Goal: Book appointment/travel/reservation

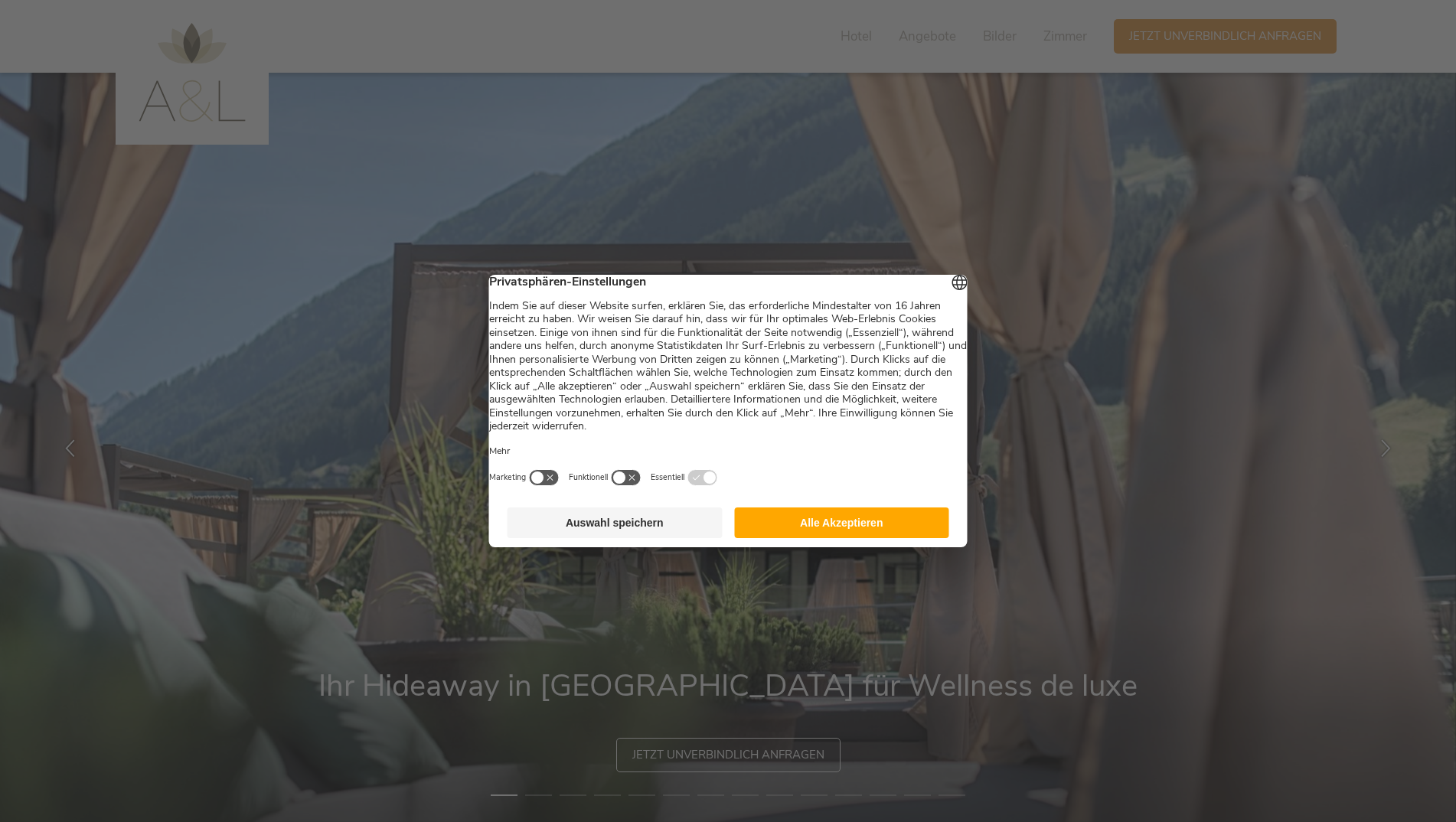
click at [617, 538] on button "Auswahl speichern" at bounding box center [615, 523] width 215 height 31
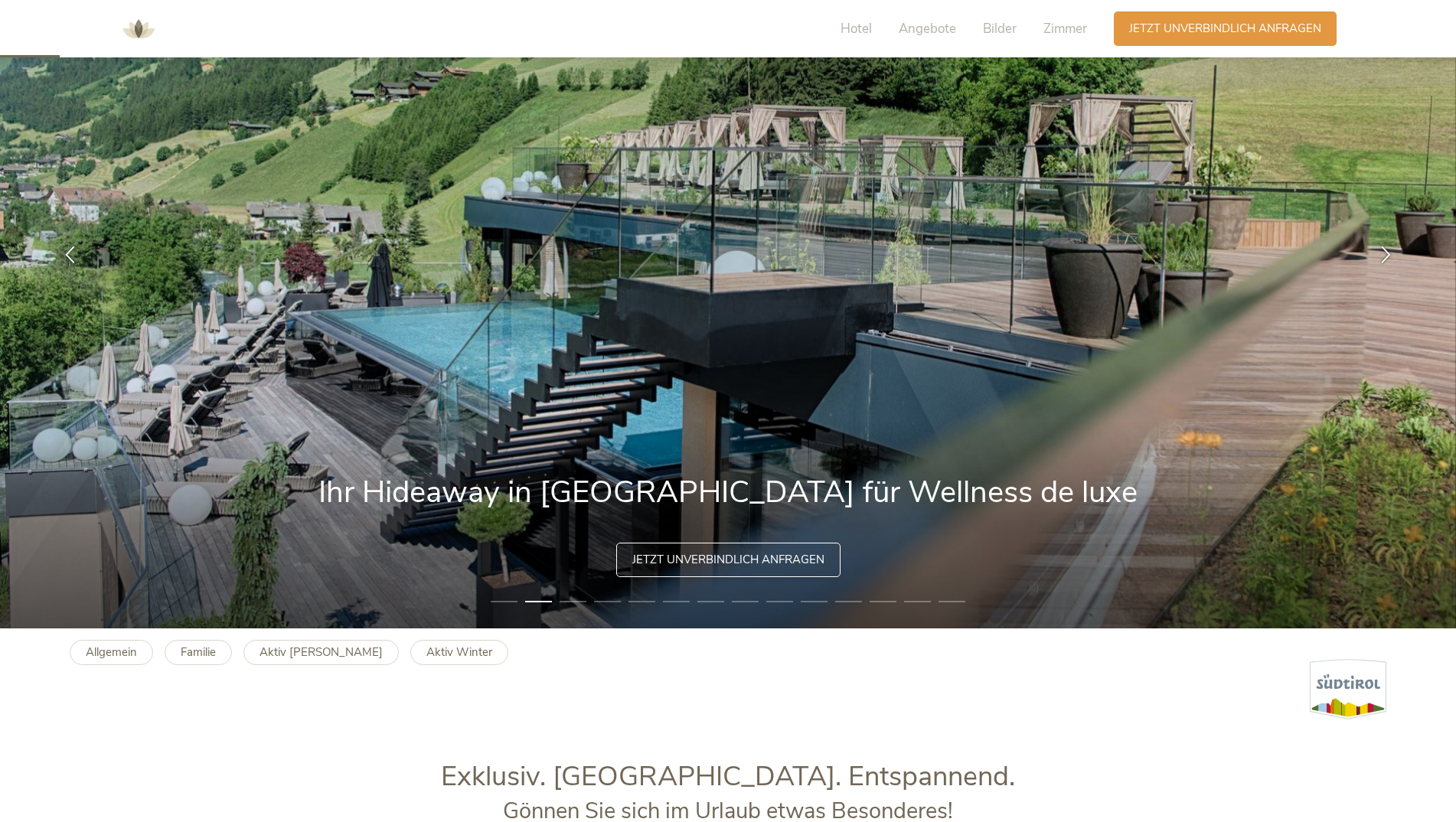
scroll to position [193, 0]
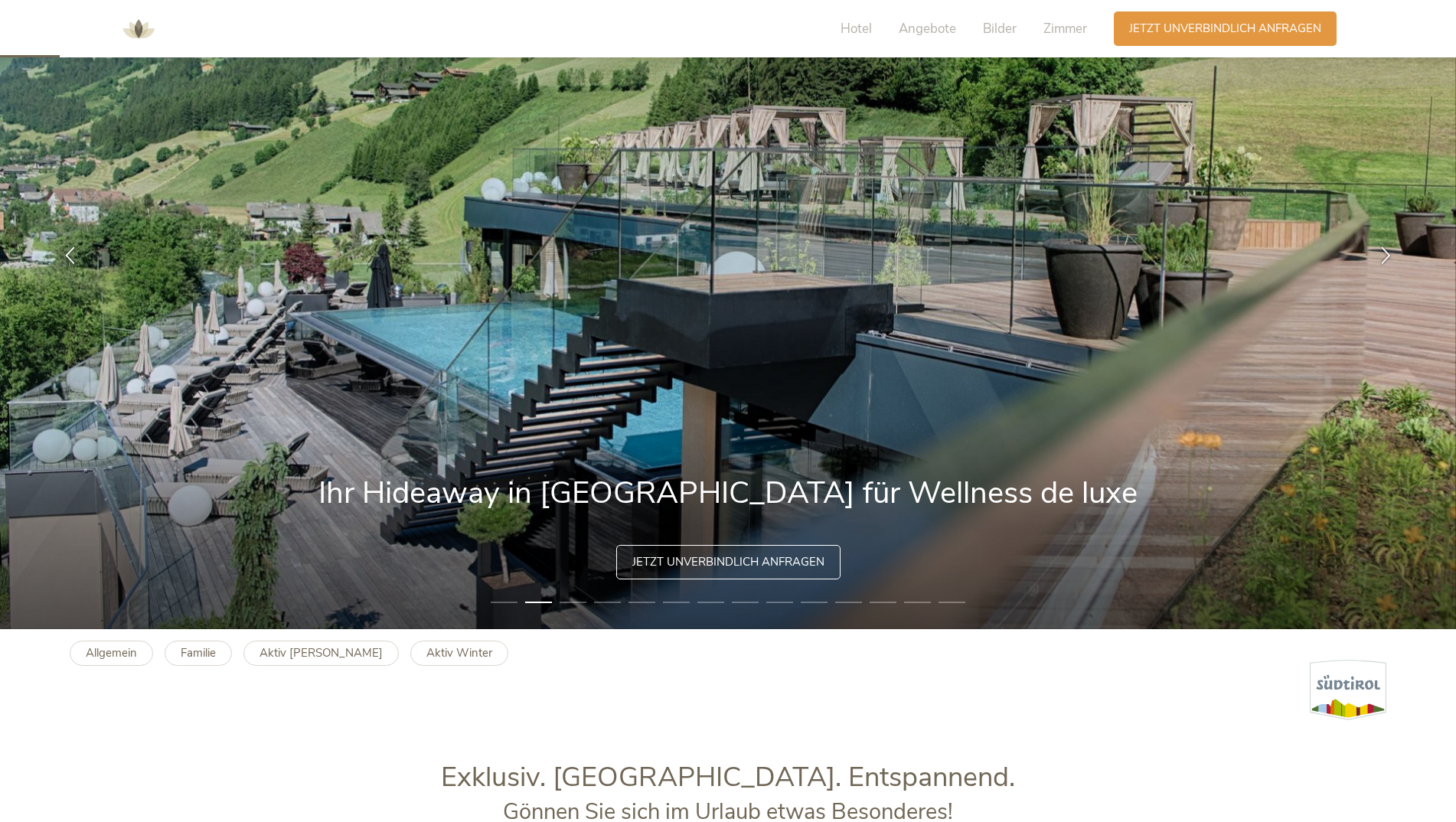
click at [576, 599] on li "3" at bounding box center [573, 602] width 27 height 15
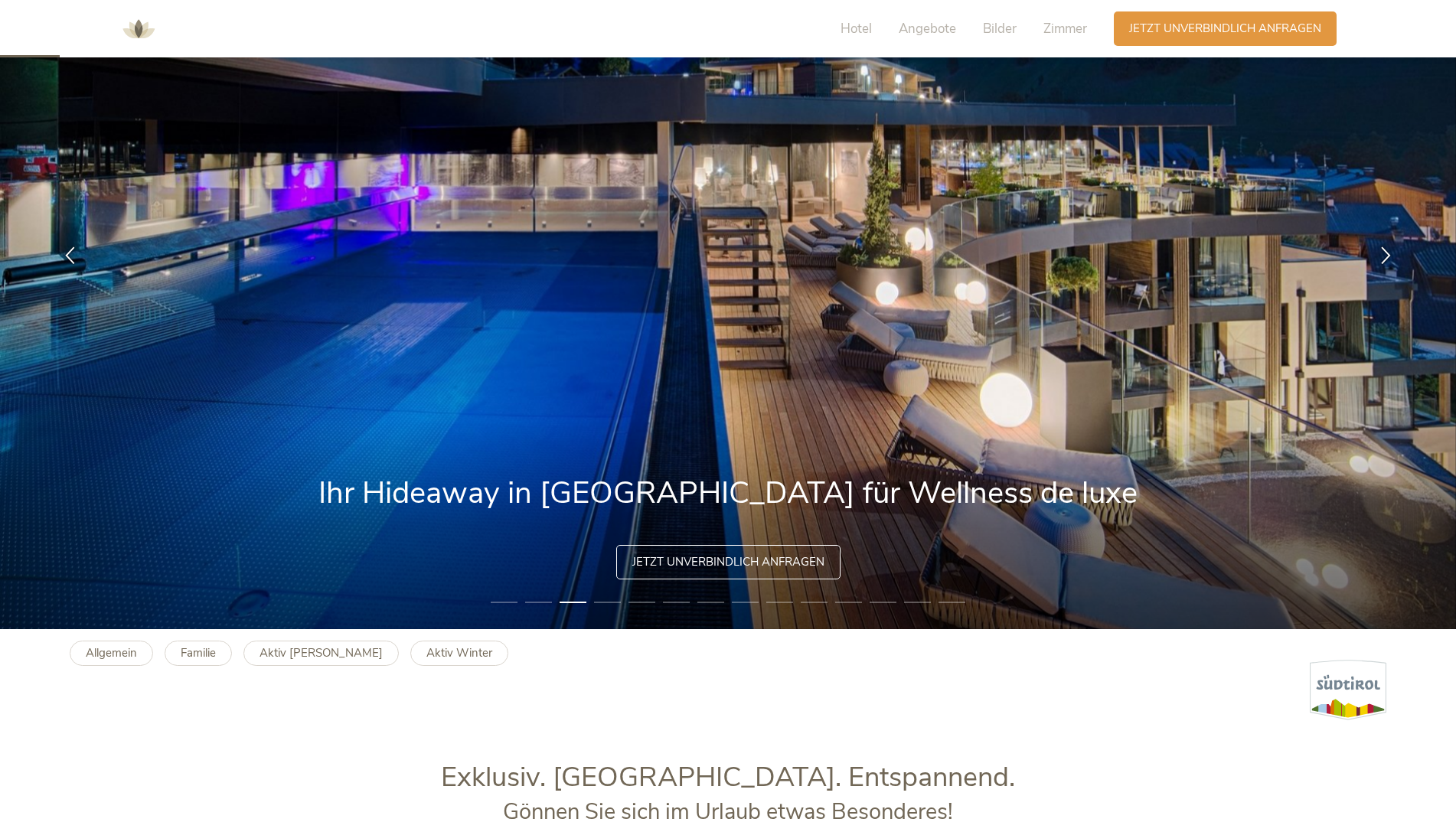
click at [608, 598] on li "4" at bounding box center [607, 602] width 27 height 15
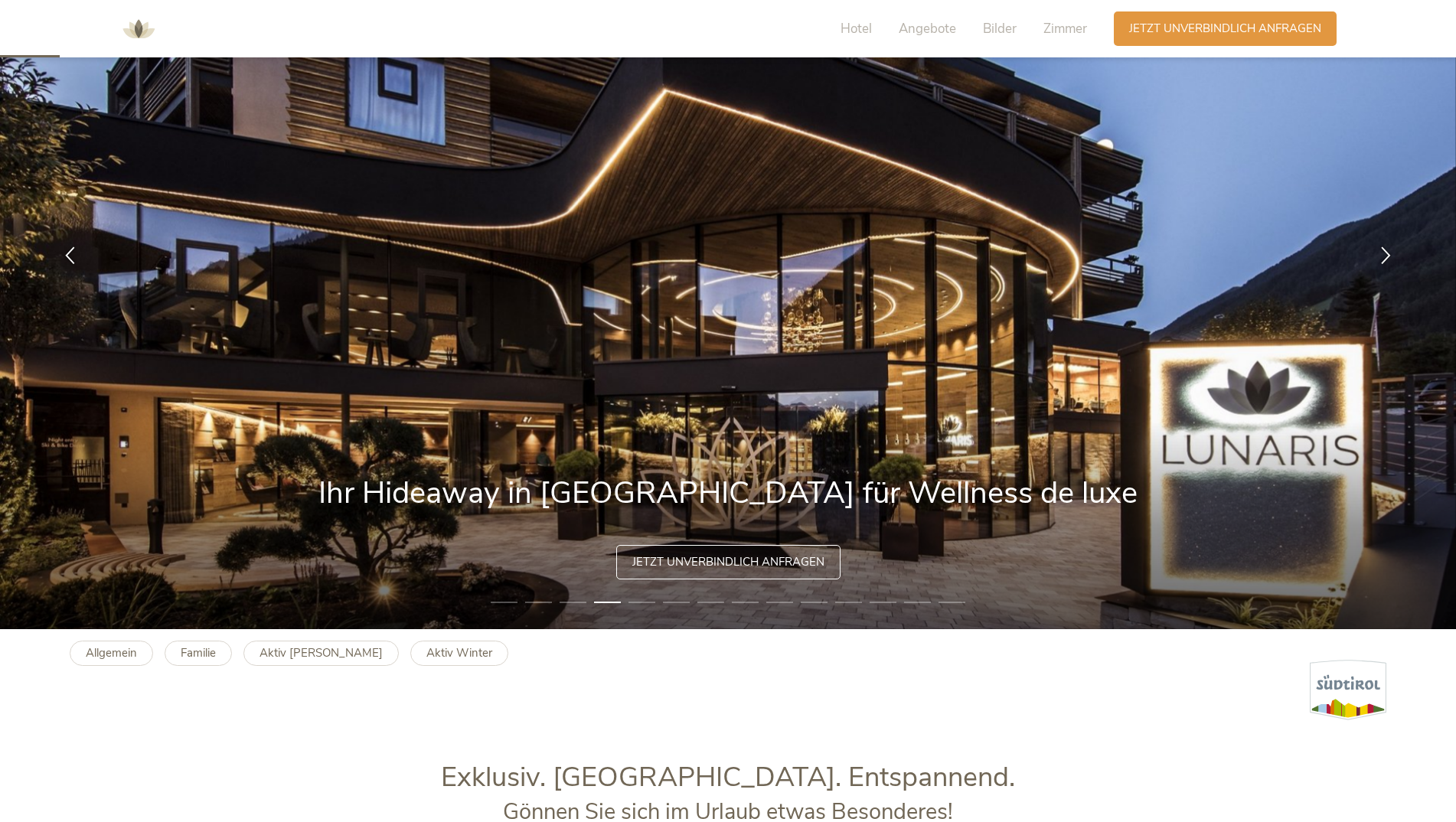
click at [632, 600] on li "5" at bounding box center [642, 602] width 27 height 15
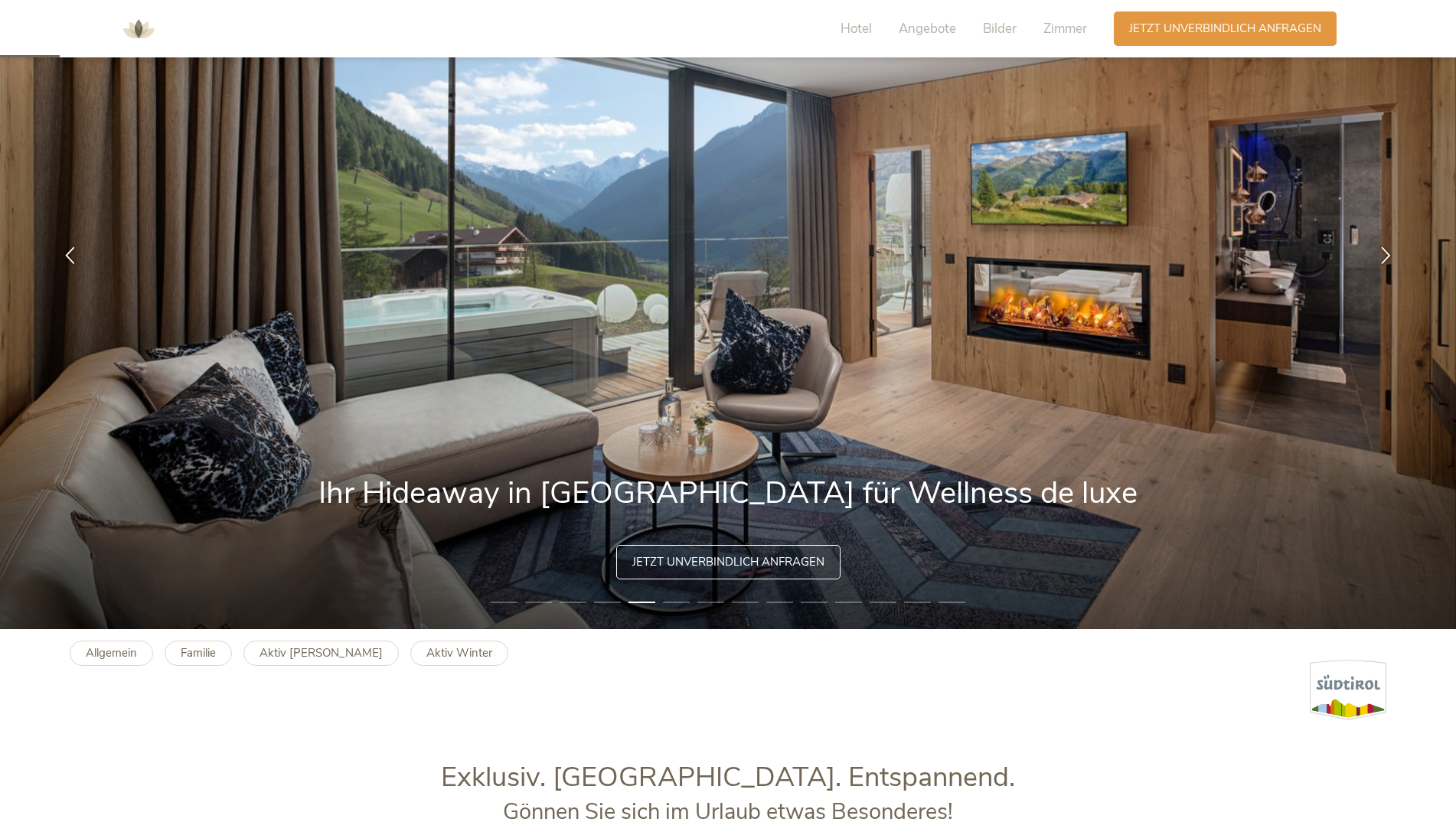
click at [643, 600] on li "5" at bounding box center [642, 602] width 27 height 15
click at [667, 600] on li "6" at bounding box center [677, 602] width 27 height 15
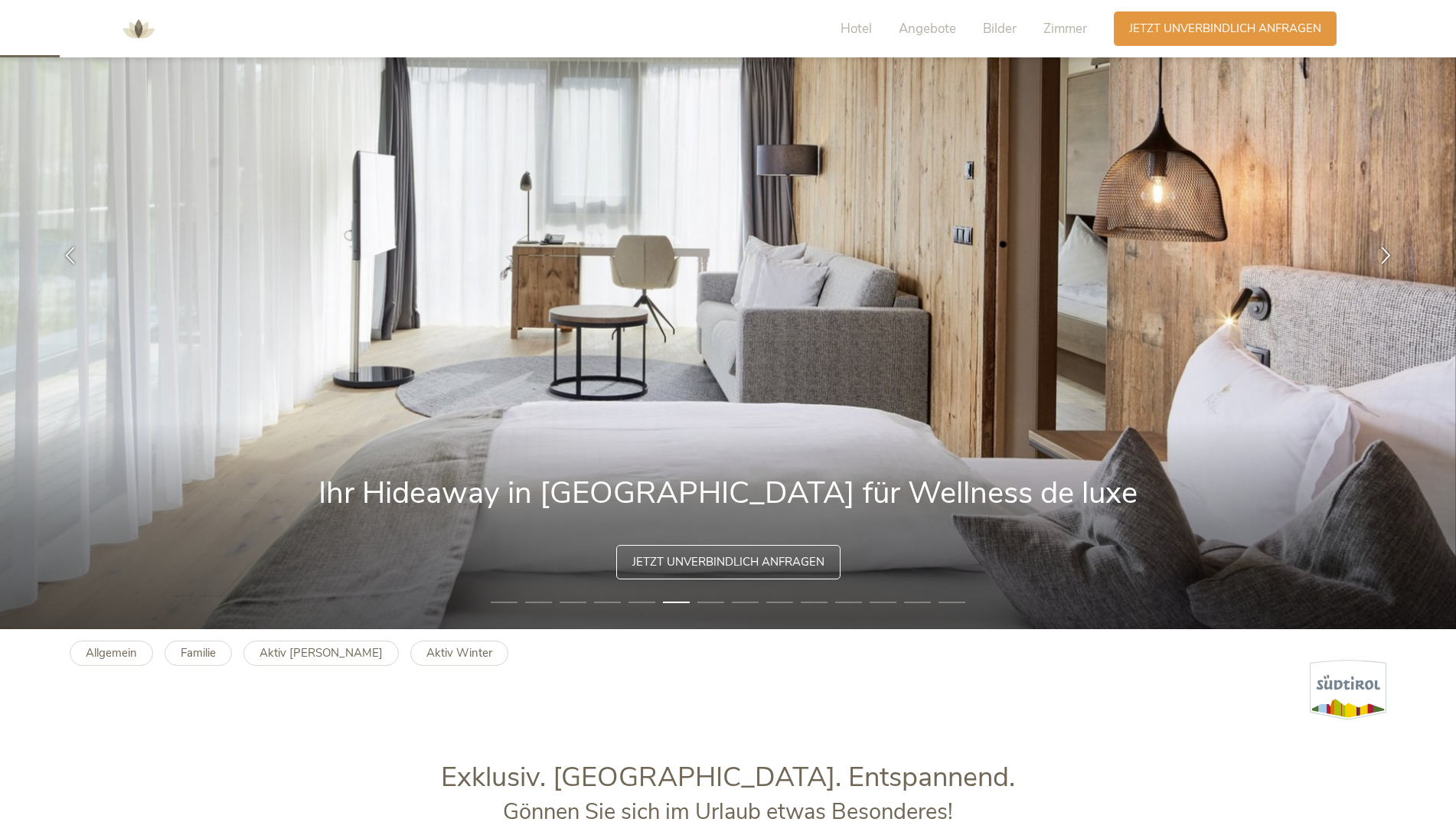
click at [718, 603] on li "7" at bounding box center [711, 602] width 27 height 15
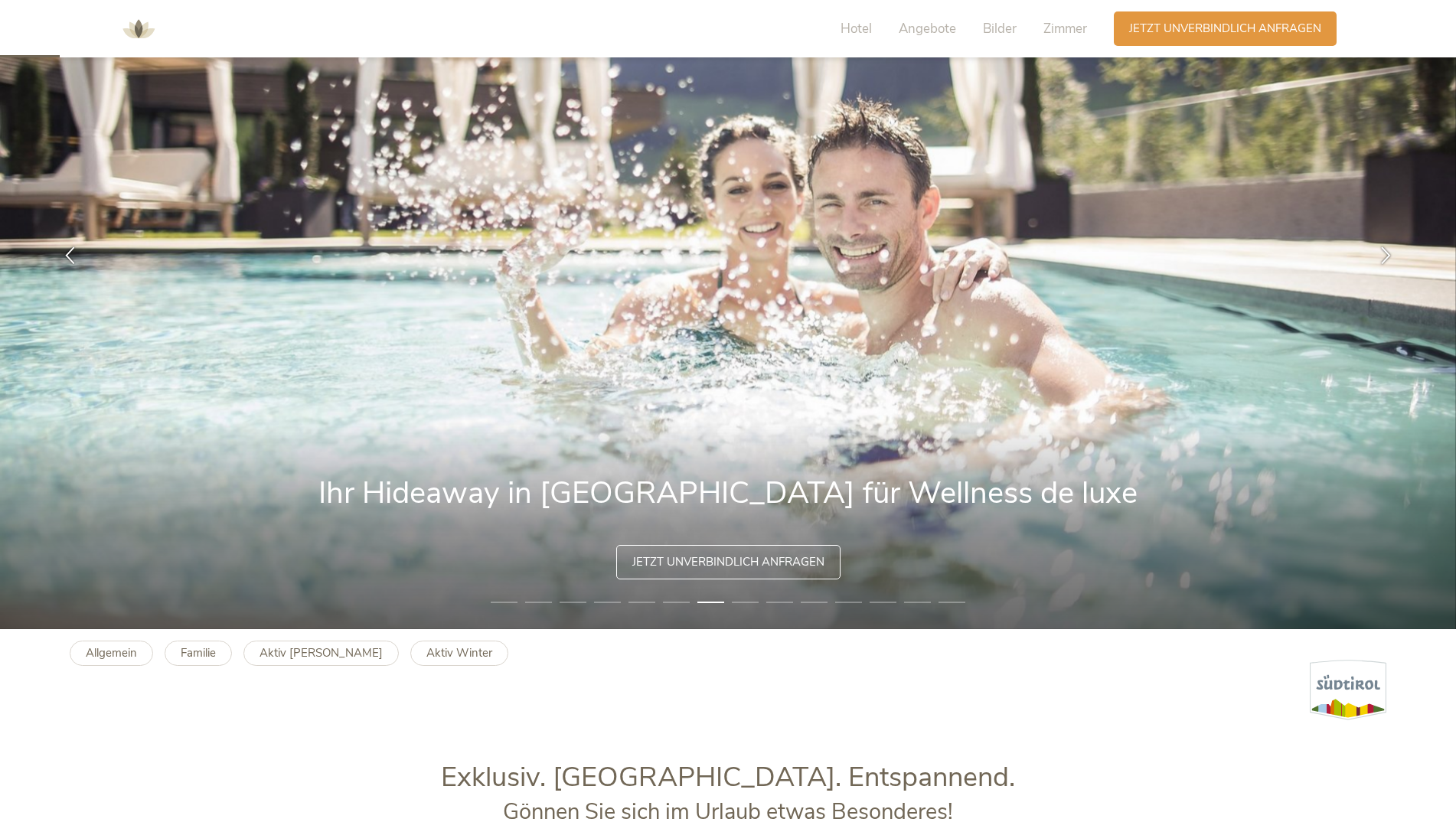
click at [741, 602] on li "8" at bounding box center [745, 602] width 27 height 15
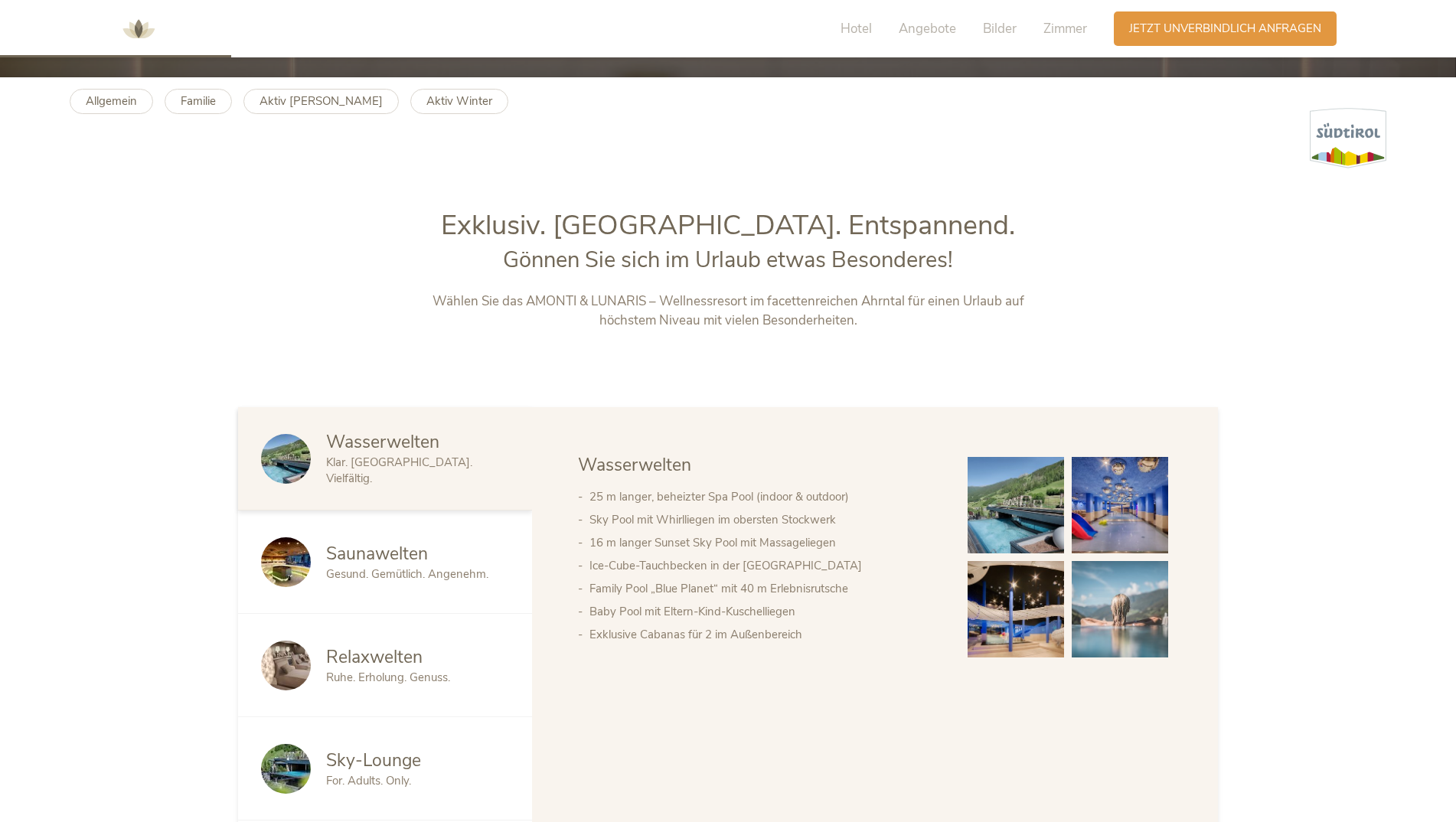
scroll to position [745, 0]
click at [478, 572] on span "Gesund. Gemütlich. Angenehm." at bounding box center [407, 573] width 162 height 15
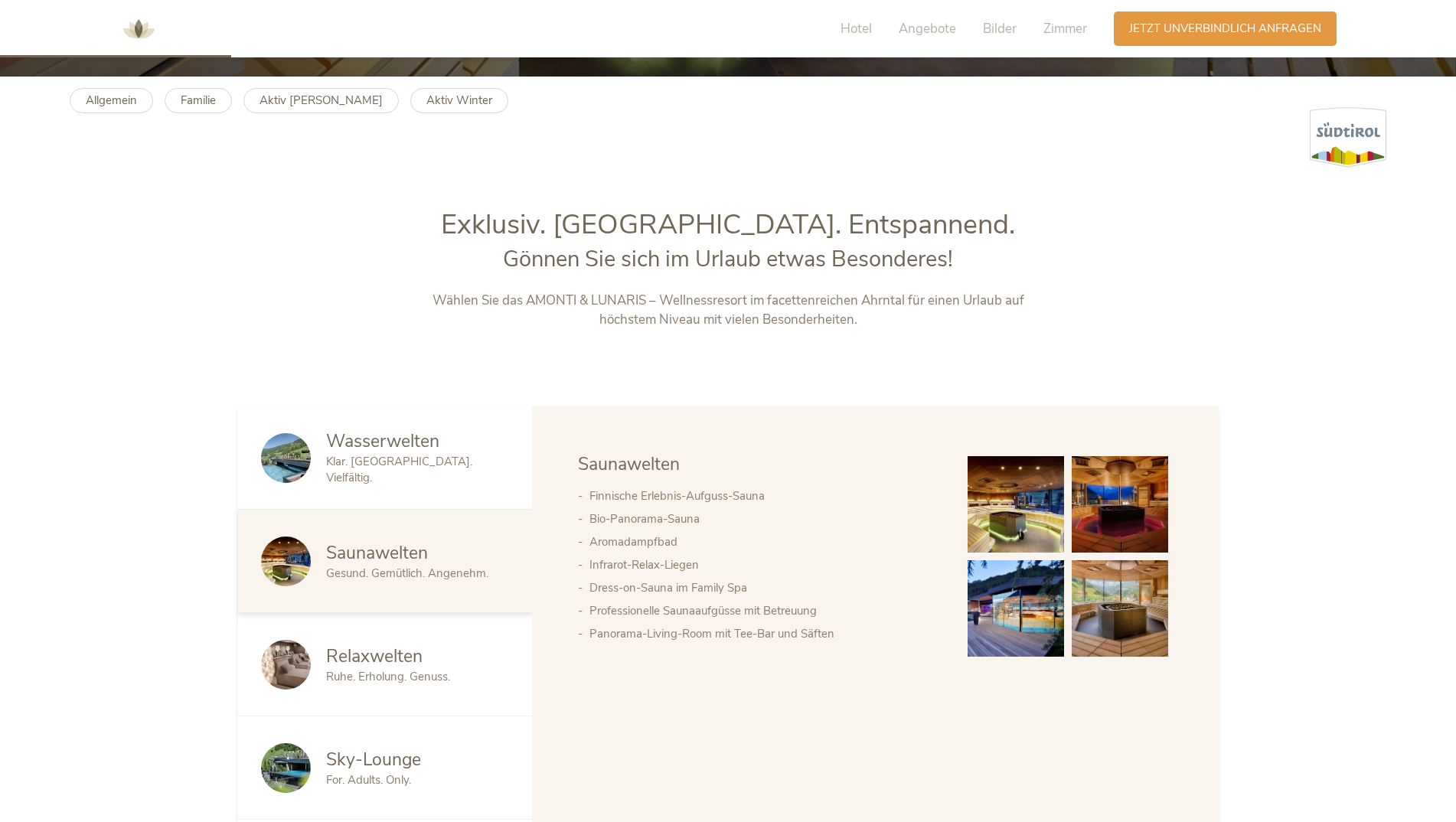
click at [419, 678] on span "Ruhe. Erholung. Genuss." at bounding box center [388, 677] width 124 height 15
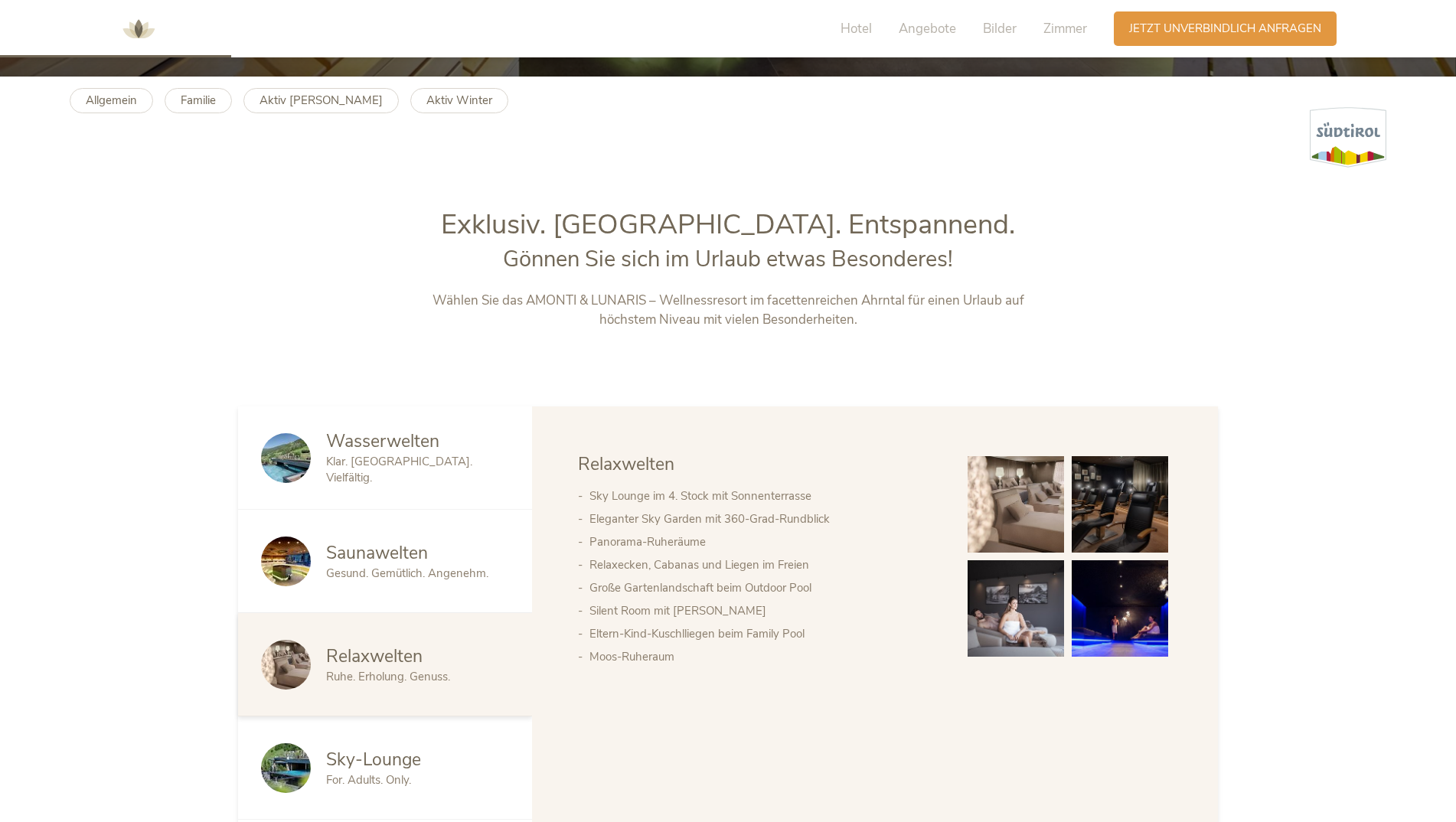
click at [431, 743] on div "Sky-Lounge For. Adults. Only." at bounding box center [385, 769] width 294 height 104
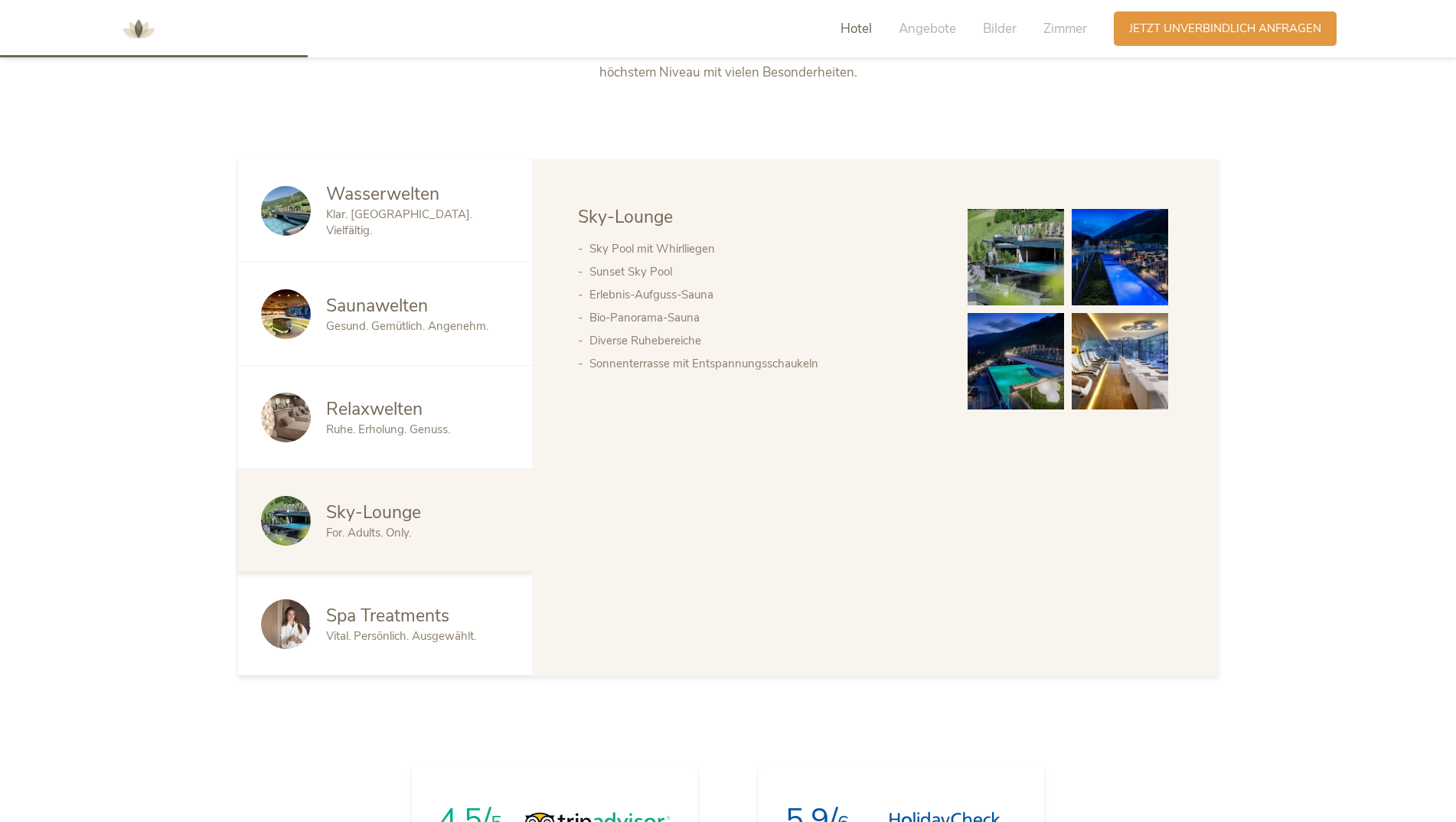
scroll to position [992, 0]
click at [476, 623] on div "Spa Treatments" at bounding box center [417, 616] width 183 height 24
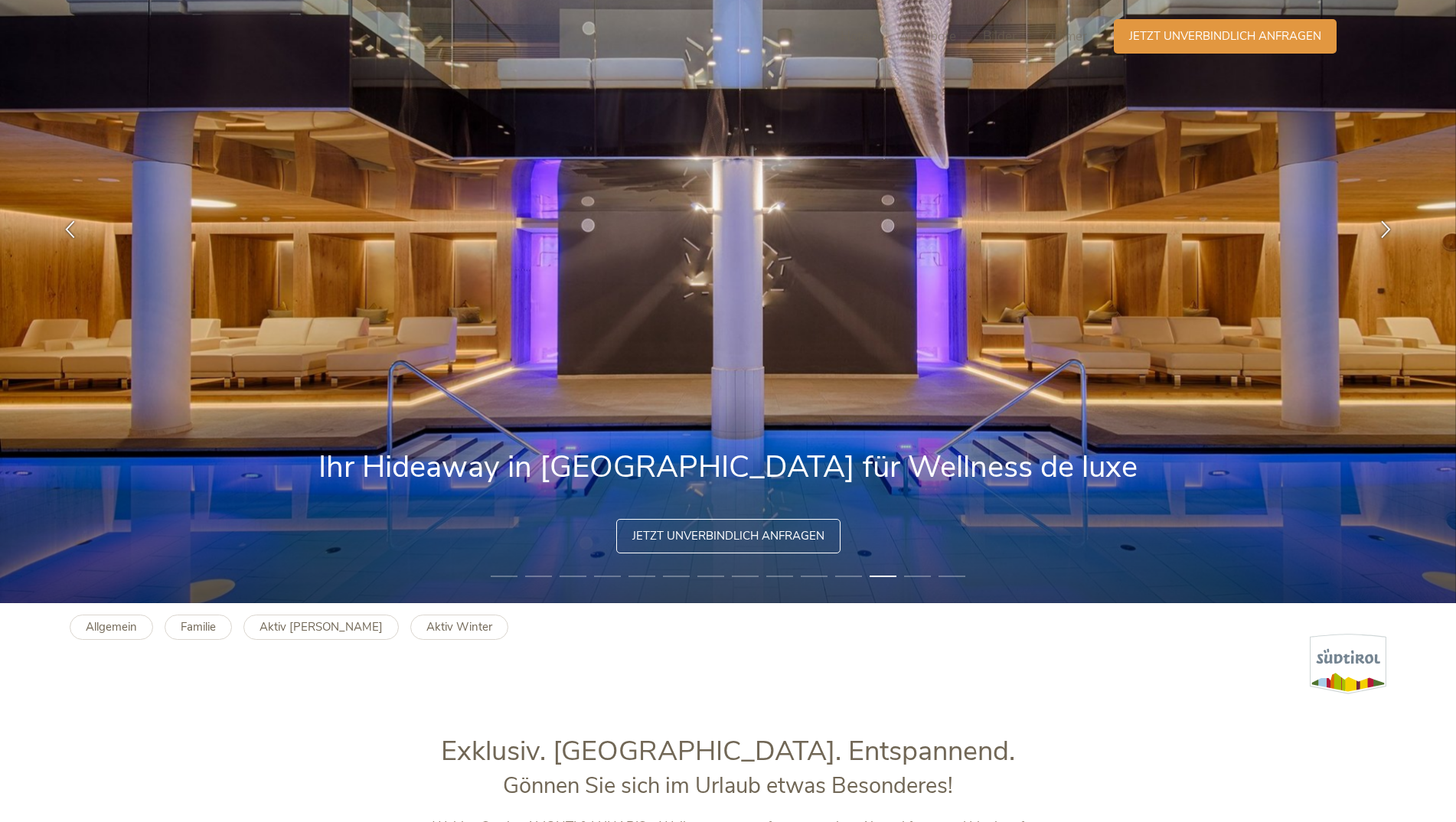
scroll to position [0, 0]
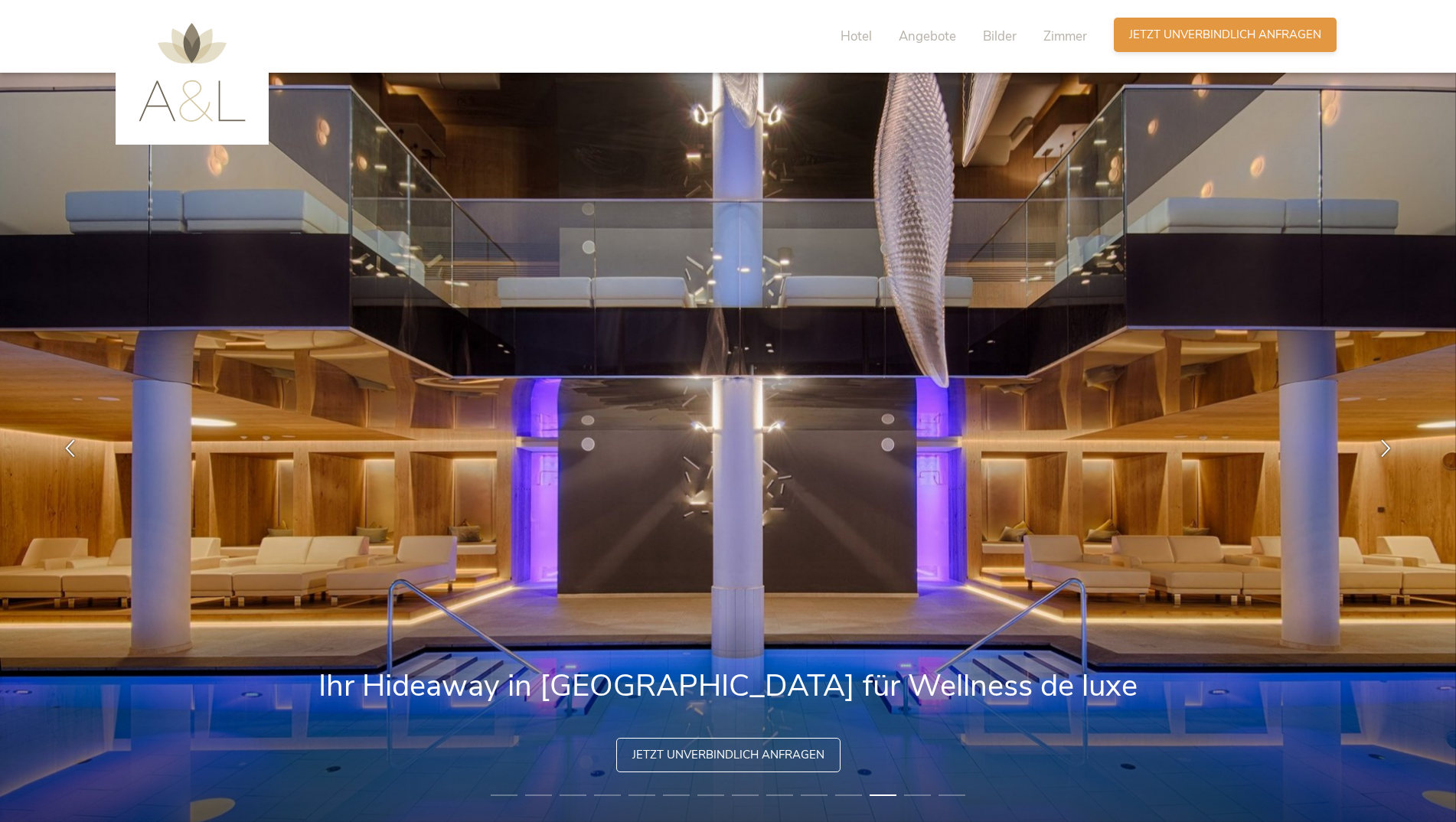
click at [1154, 28] on span "Jetzt unverbindlich anfragen" at bounding box center [1225, 34] width 192 height 16
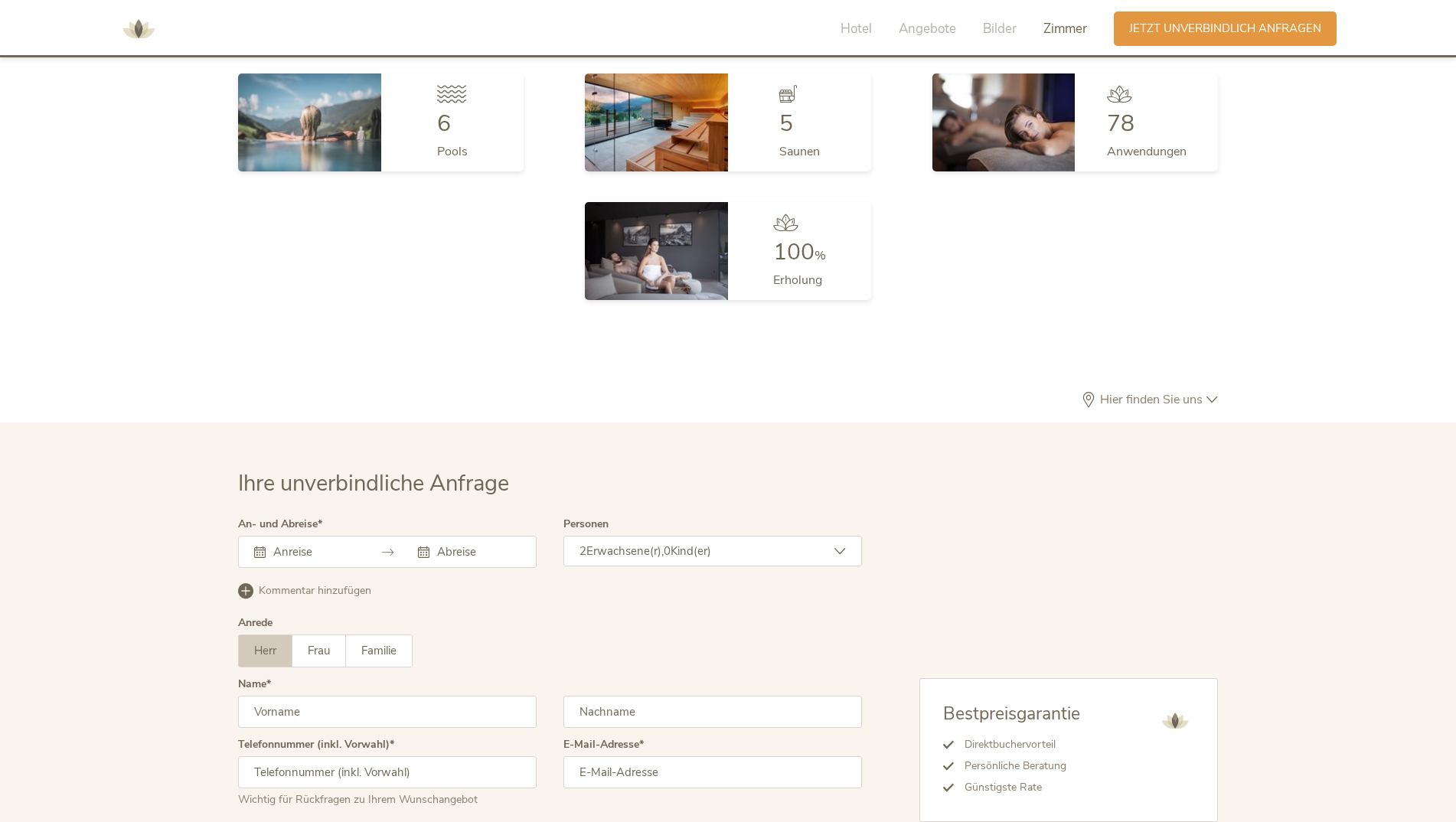
scroll to position [4696, 0]
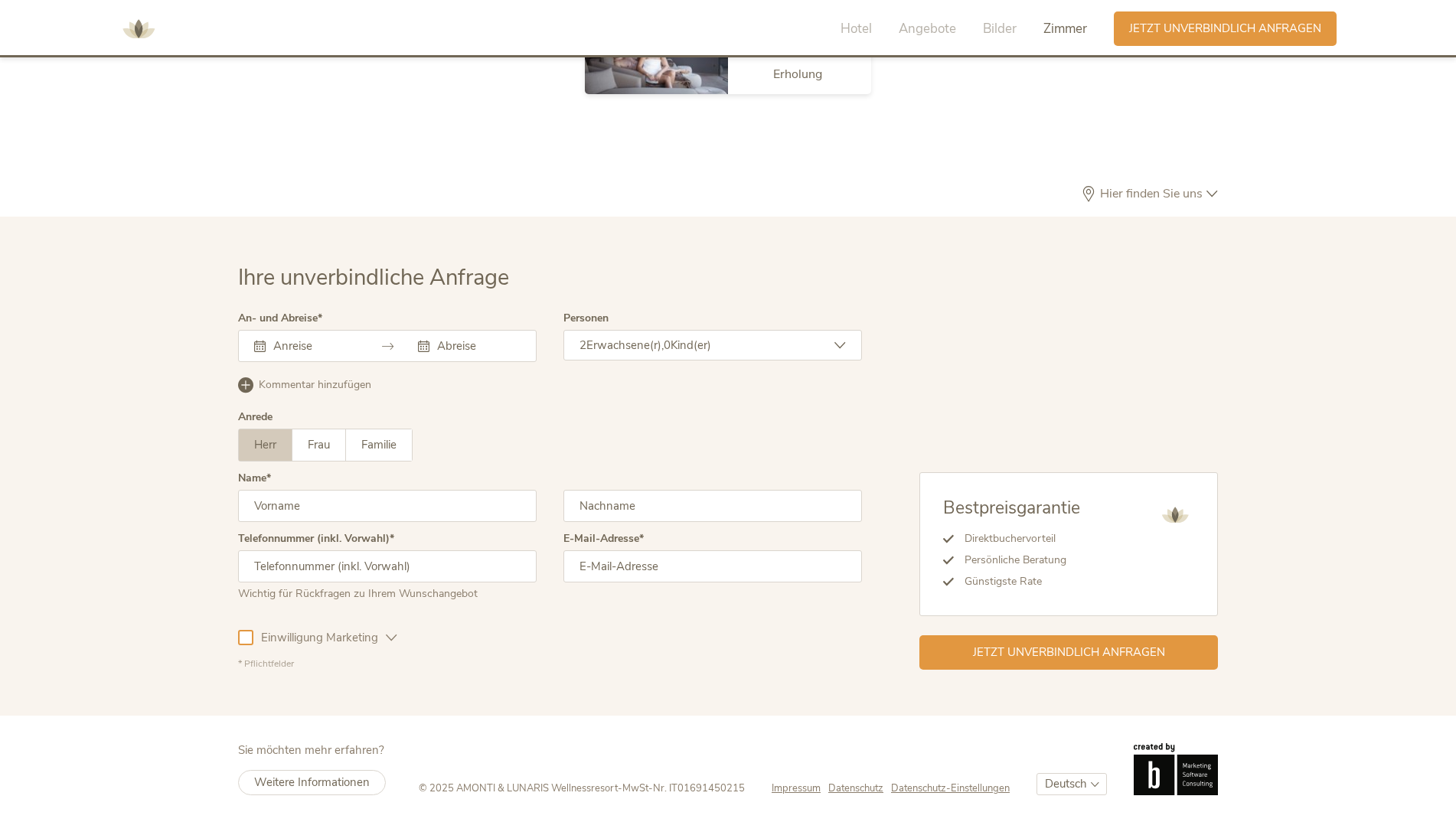
click at [350, 362] on div "An- und Abreise [DATE] Mo Di Mi Do Fr Sa So 1 2 3 4 5 6 7 8 9 10 11 12 13 14 15…" at bounding box center [387, 343] width 298 height 60
click at [339, 363] on div "An- und Abreise [DATE] Mo Di Mi Do Fr Sa So 1 2 3 4 5 6 7 8 9 10 11 12 13 14 15…" at bounding box center [387, 343] width 298 height 60
click at [311, 353] on div at bounding box center [387, 346] width 298 height 32
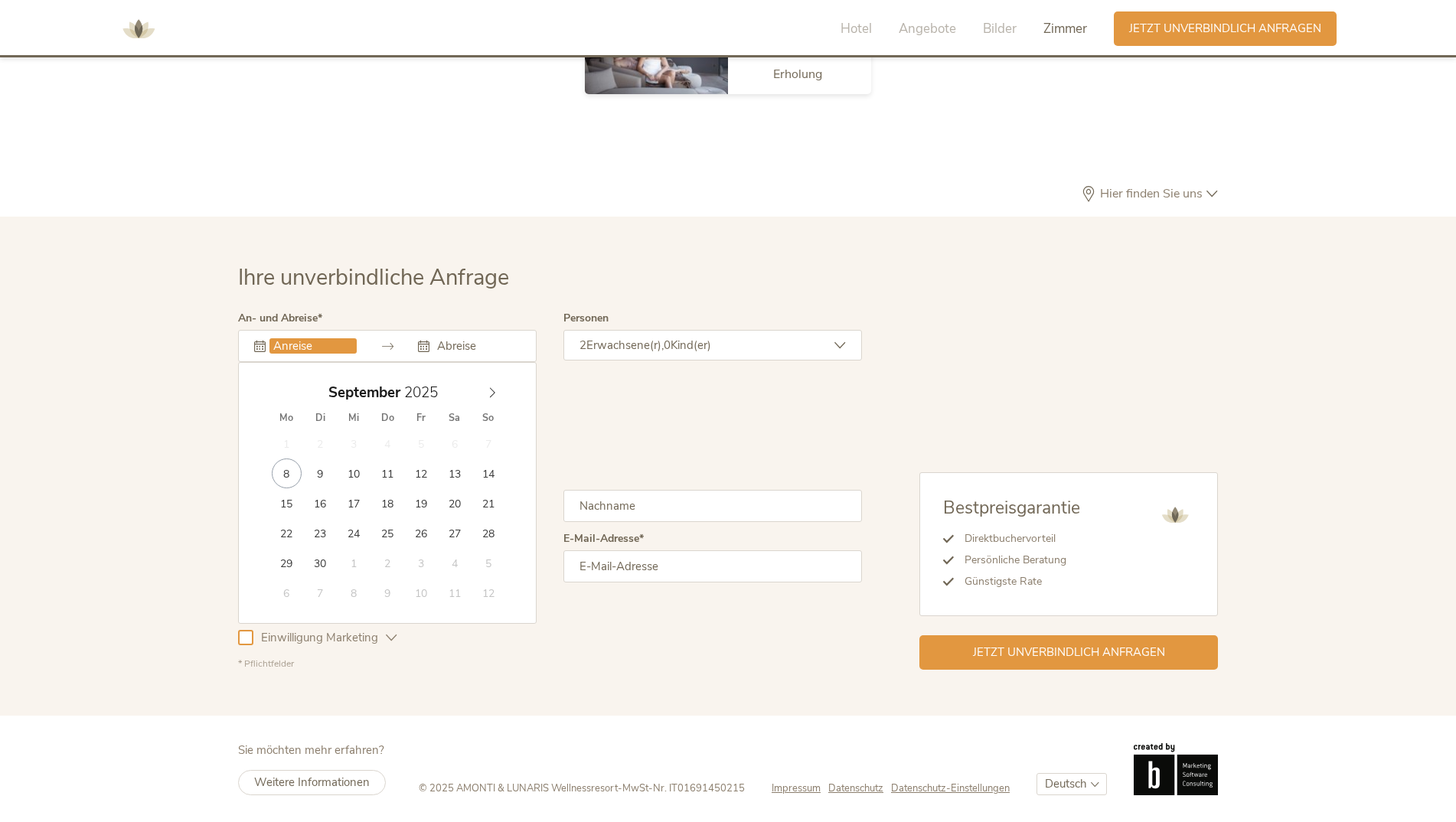
click at [285, 348] on input "text" at bounding box center [313, 346] width 87 height 15
type input "[DATE]"
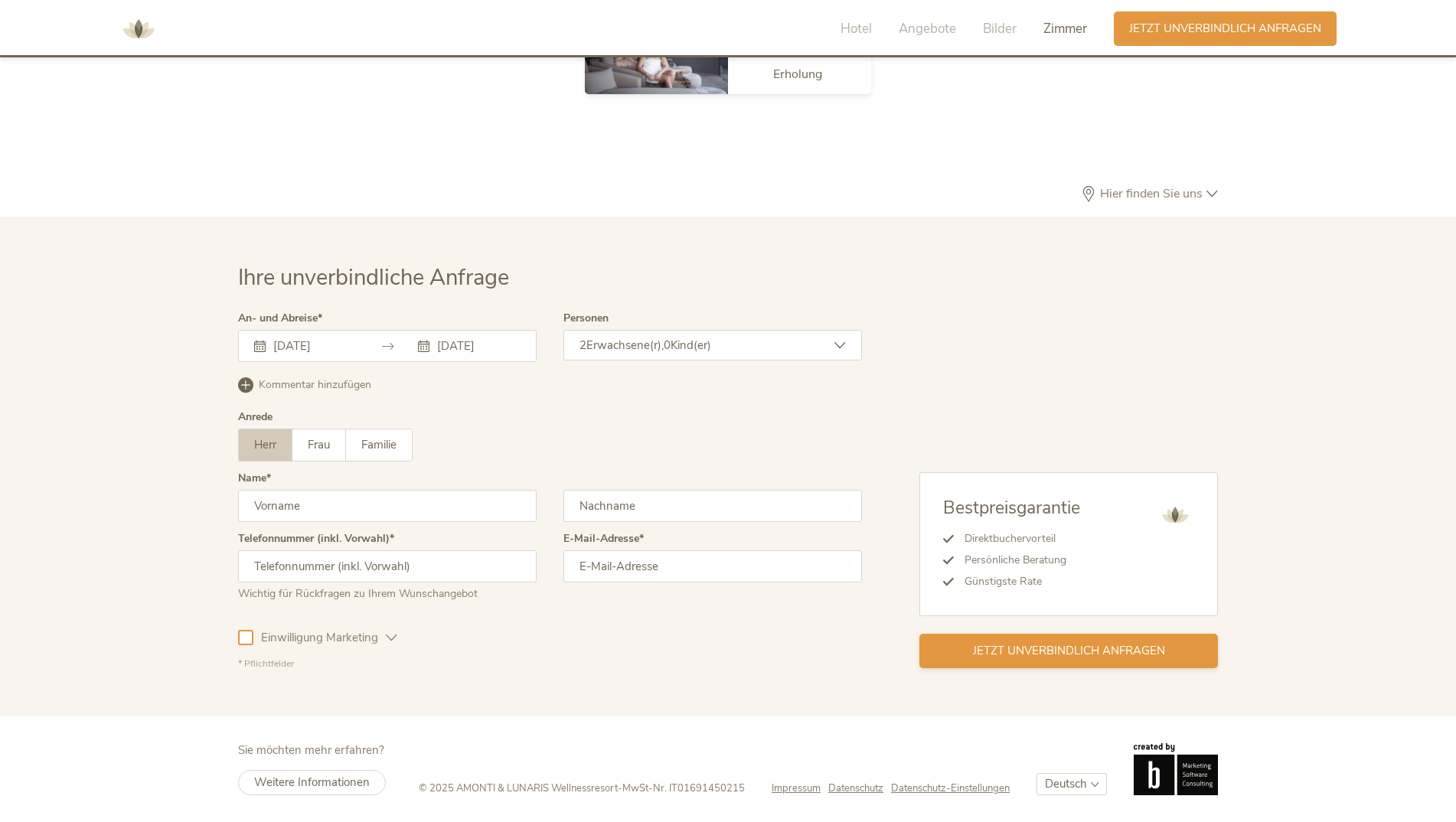
click at [990, 657] on span "Jetzt unverbindlich anfragen" at bounding box center [1069, 651] width 192 height 16
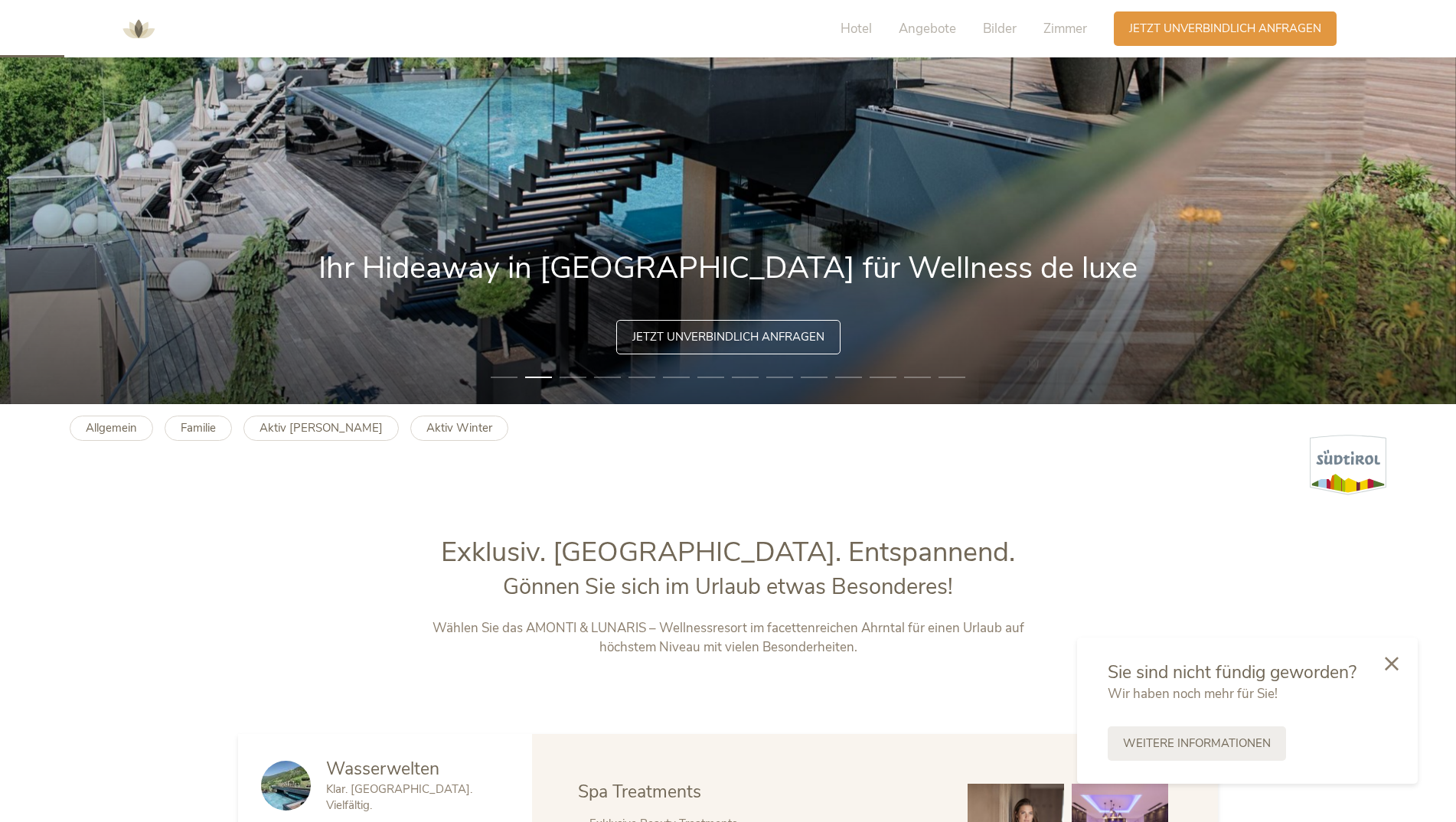
scroll to position [0, 0]
